Goal: Register for event/course

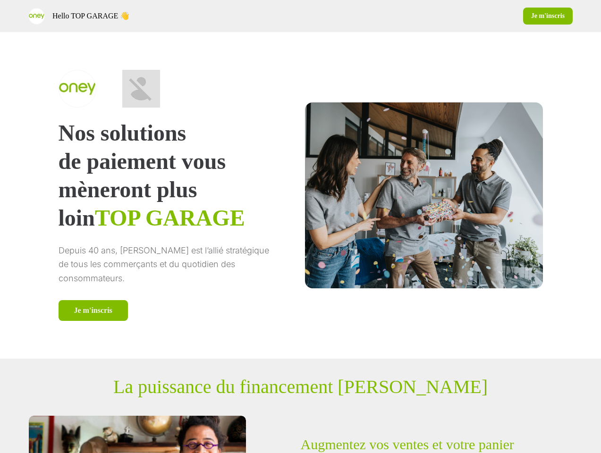
click at [300, 16] on div "Hello TOP GARAGE 👋 Je m'inscris" at bounding box center [300, 16] width 601 height 32
click at [162, 16] on div "Hello TOP GARAGE 👋" at bounding box center [162, 16] width 269 height 17
click at [439, 16] on div "Je m'inscris" at bounding box center [439, 16] width 269 height 17
click at [301, 195] on div "Nos solutions de paiement vous mèneront plus loin TOP GARAGE Depuis 40 ans, [PE…" at bounding box center [300, 195] width 541 height 327
click at [181, 195] on p "mèneront plus loin TOP GARAGE" at bounding box center [169, 204] width 220 height 57
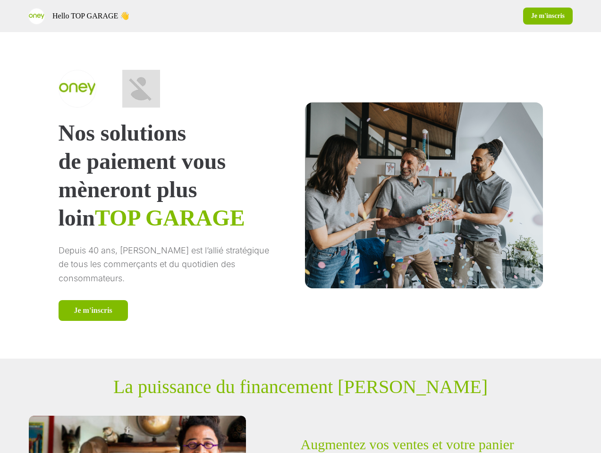
click at [179, 89] on img at bounding box center [141, 89] width 76 height 38
click at [181, 311] on div "Je m'inscris" at bounding box center [169, 310] width 220 height 21
click at [412, 195] on div at bounding box center [424, 195] width 238 height 186
click at [300, 387] on p "La puissance du financement [PERSON_NAME]" at bounding box center [300, 387] width 374 height 22
